Goal: Task Accomplishment & Management: Manage account settings

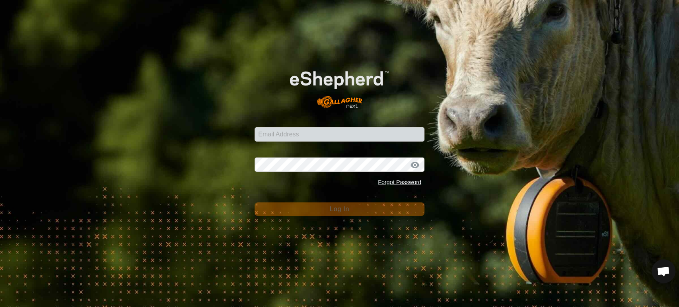
scroll to position [1640, 0]
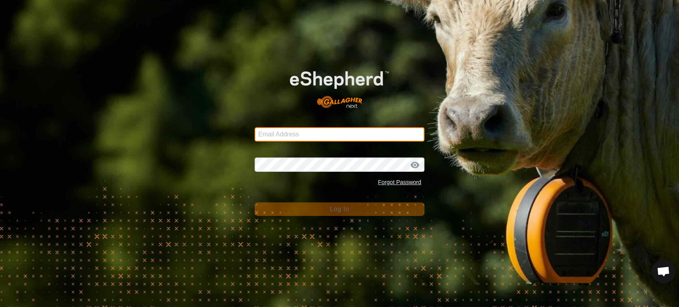
type input "[EMAIL_ADDRESS][DOMAIN_NAME]"
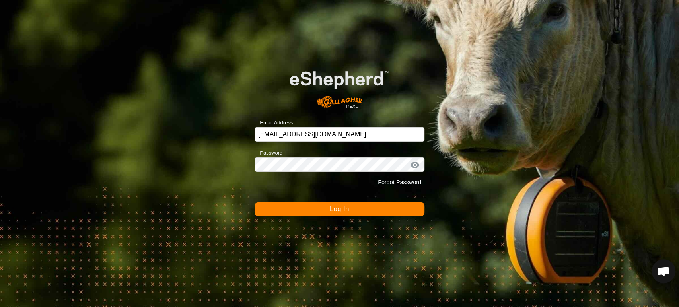
click at [287, 213] on button "Log In" at bounding box center [340, 210] width 170 height 14
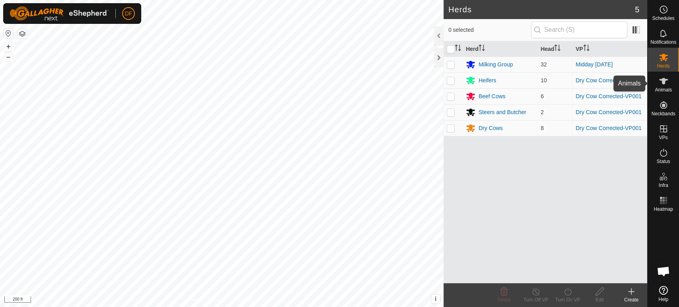
click at [667, 94] on div "Animals" at bounding box center [663, 84] width 31 height 24
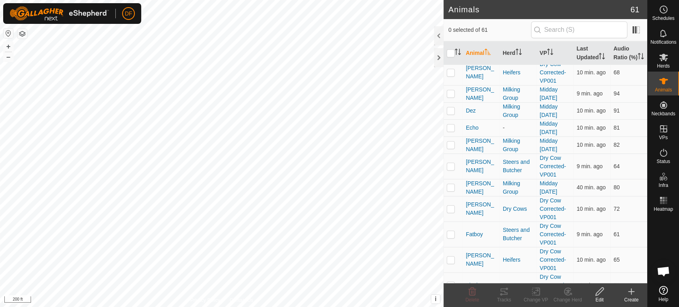
scroll to position [375, 0]
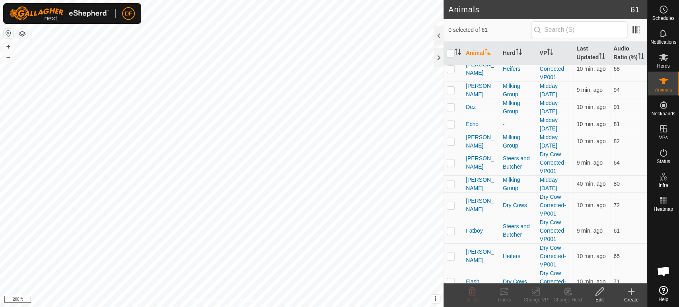
click at [451, 126] on p-checkbox at bounding box center [451, 124] width 8 height 6
click at [565, 300] on div "Change Herd" at bounding box center [568, 300] width 32 height 7
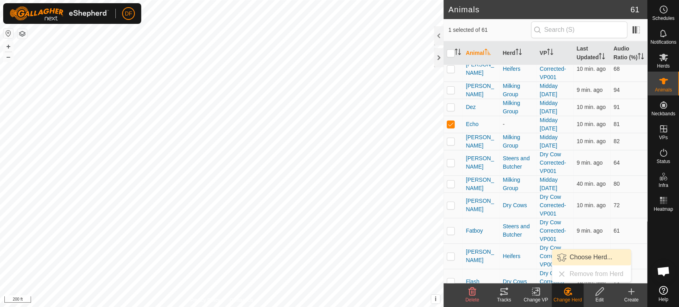
click at [574, 260] on link "Choose Herd..." at bounding box center [591, 258] width 79 height 16
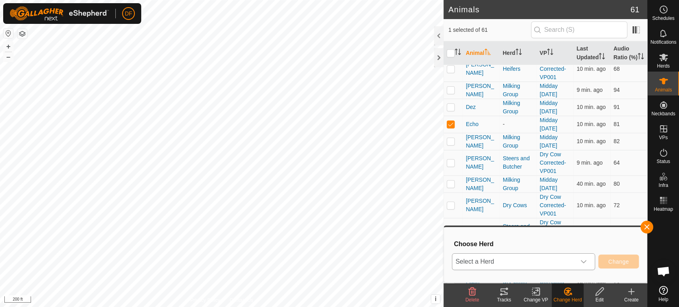
click at [566, 264] on span "Select a Herd" at bounding box center [514, 262] width 123 height 16
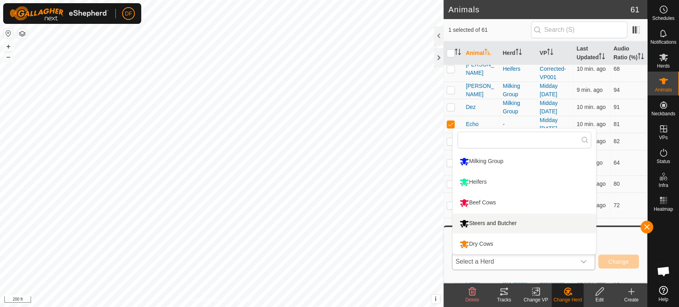
click at [508, 224] on li "Steers and Butcher" at bounding box center [524, 224] width 143 height 20
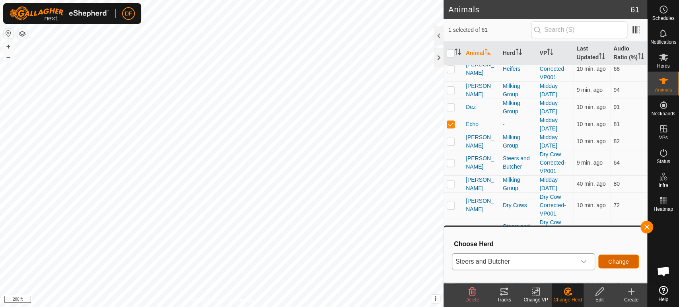
click at [621, 261] on span "Change" at bounding box center [619, 262] width 21 height 6
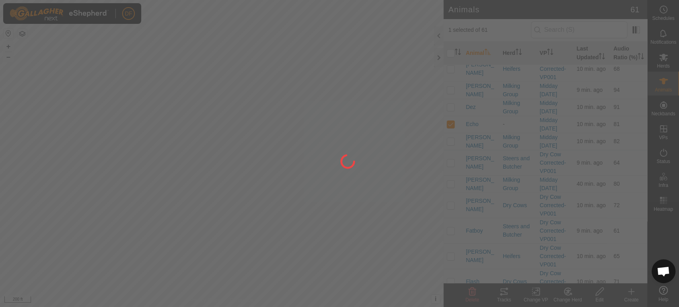
checkbox input "false"
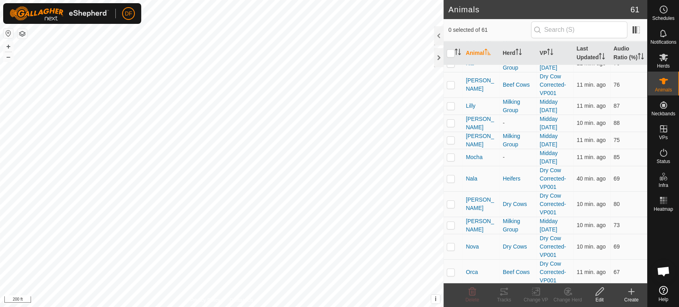
scroll to position [781, 0]
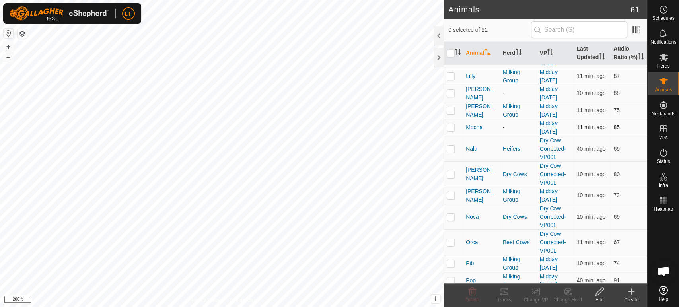
click at [451, 129] on td at bounding box center [453, 127] width 19 height 17
checkbox input "true"
click at [450, 90] on p-checkbox at bounding box center [451, 93] width 8 height 6
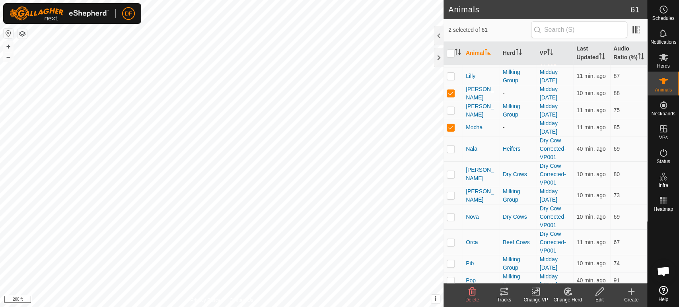
click at [570, 295] on icon at bounding box center [568, 292] width 10 height 10
click at [575, 259] on link "Choose Herd..." at bounding box center [591, 258] width 79 height 16
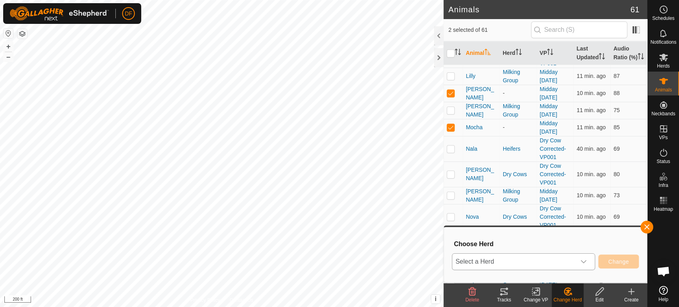
click at [572, 260] on span "Select a Herd" at bounding box center [514, 262] width 123 height 16
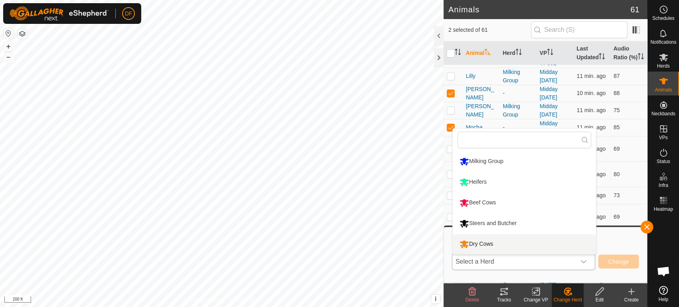
click at [482, 244] on li "Dry Cows" at bounding box center [524, 244] width 143 height 20
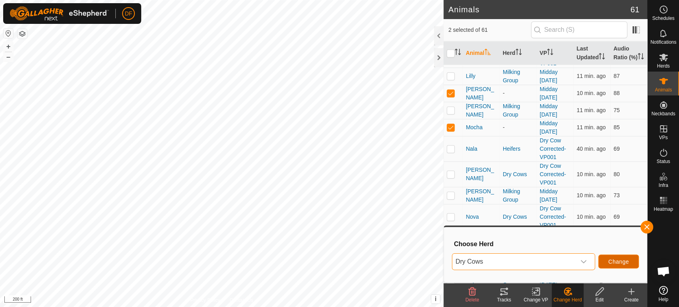
click at [622, 266] on button "Change" at bounding box center [619, 262] width 41 height 14
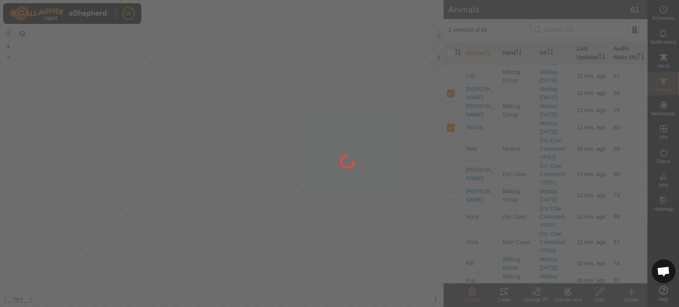
checkbox input "false"
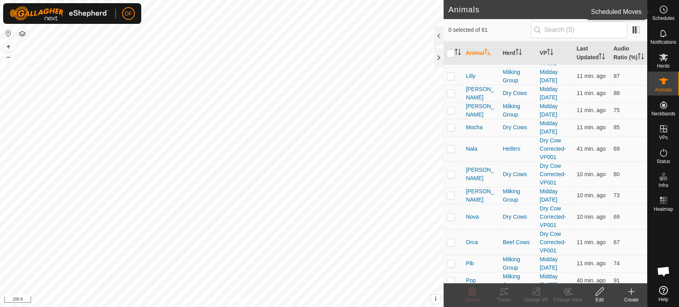
click at [663, 17] on span "Schedules" at bounding box center [663, 18] width 22 height 5
